Goal: Task Accomplishment & Management: Manage account settings

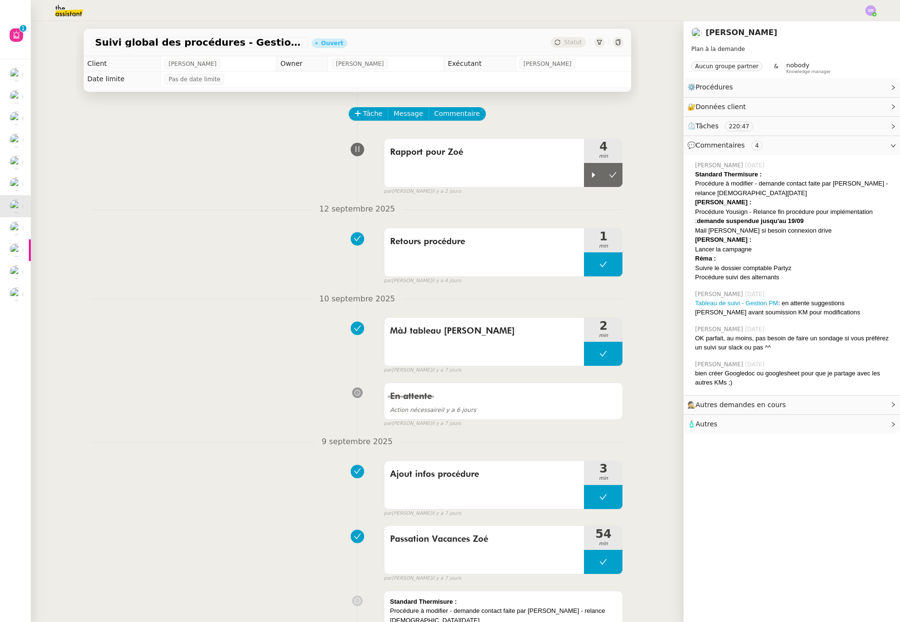
click at [300, 257] on div "Retours procédure 1 min false par [PERSON_NAME] [DATE]" at bounding box center [357, 255] width 532 height 62
click at [613, 174] on button at bounding box center [612, 175] width 19 height 24
click at [303, 252] on div "Retours procédure 1 min false par [PERSON_NAME] [DATE]" at bounding box center [357, 255] width 532 height 62
click at [206, 214] on nz-divider "12 septembre 2025" at bounding box center [357, 209] width 532 height 13
click at [72, 8] on img at bounding box center [61, 10] width 75 height 21
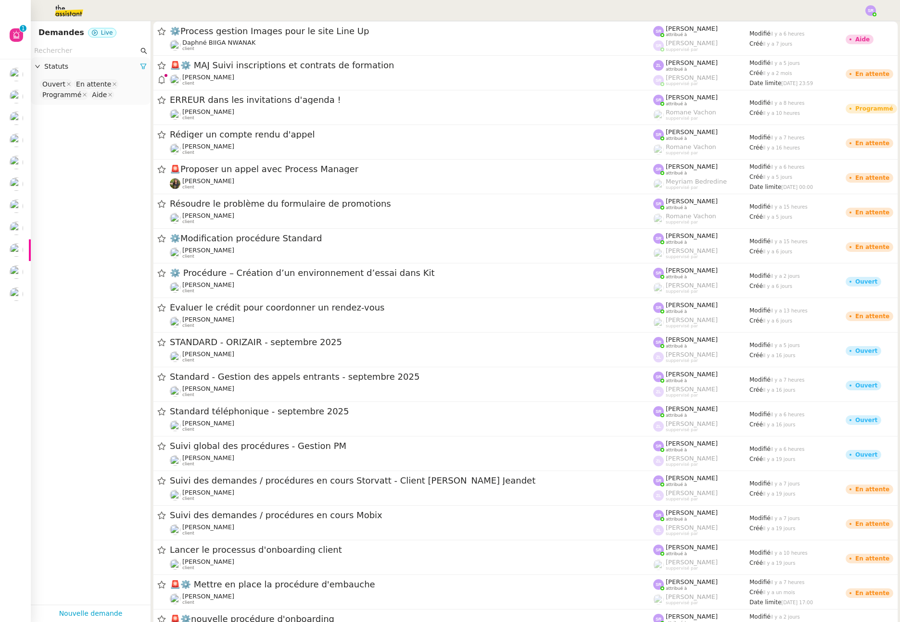
click at [100, 275] on app-tickets-filter "Statuts Ouvert En attente Programmé Aide" at bounding box center [91, 324] width 120 height 561
click at [107, 238] on app-tickets-filter "Statuts Ouvert En attente Programmé Aide" at bounding box center [91, 324] width 120 height 561
